Goal: Transaction & Acquisition: Book appointment/travel/reservation

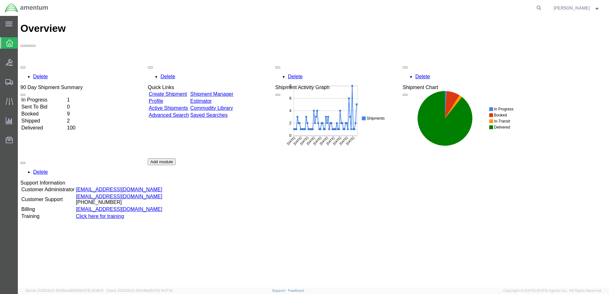
click at [60, 97] on td "In Progress" at bounding box center [43, 100] width 45 height 6
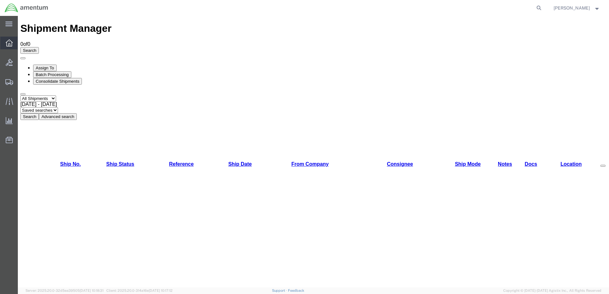
click at [9, 46] on icon at bounding box center [9, 42] width 7 height 7
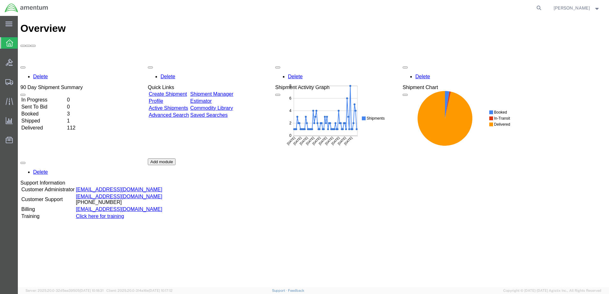
click at [56, 97] on td "In Progress" at bounding box center [43, 100] width 45 height 6
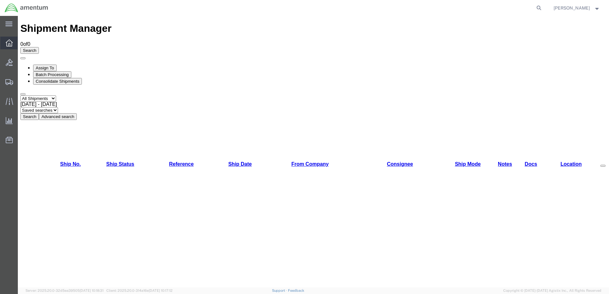
click at [9, 43] on icon at bounding box center [9, 42] width 7 height 7
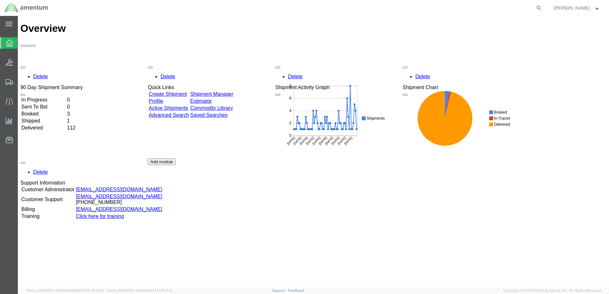
click at [54, 63] on div "Delete 90 Day Shipment Summary In Progress 0 Sent To Bid 0 Booked 3 Shipped 1 D…" at bounding box center [313, 158] width 586 height 191
click at [43, 97] on td "In Progress" at bounding box center [43, 100] width 45 height 6
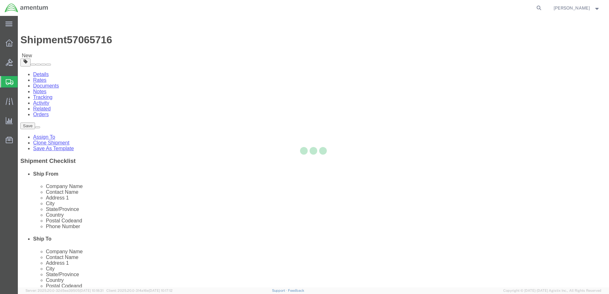
select select "42675"
select select
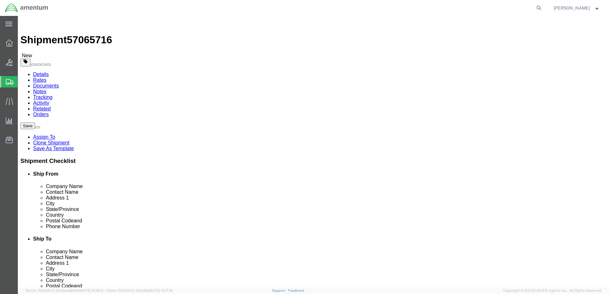
click button "Rate Shipment"
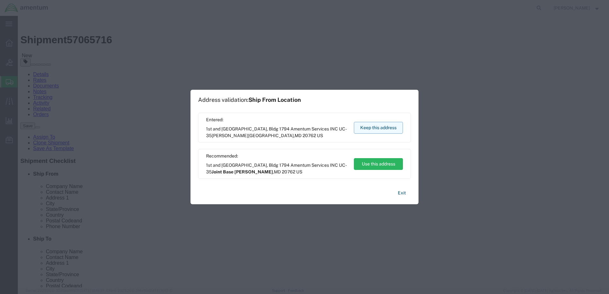
click at [373, 130] on button "Keep this address" at bounding box center [378, 128] width 49 height 12
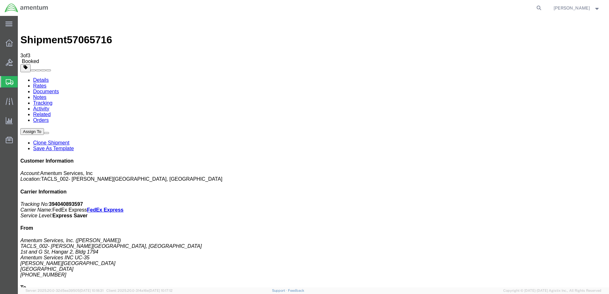
drag, startPoint x: 74, startPoint y: 113, endPoint x: 259, endPoint y: 166, distance: 192.0
